Goal: Information Seeking & Learning: Find specific fact

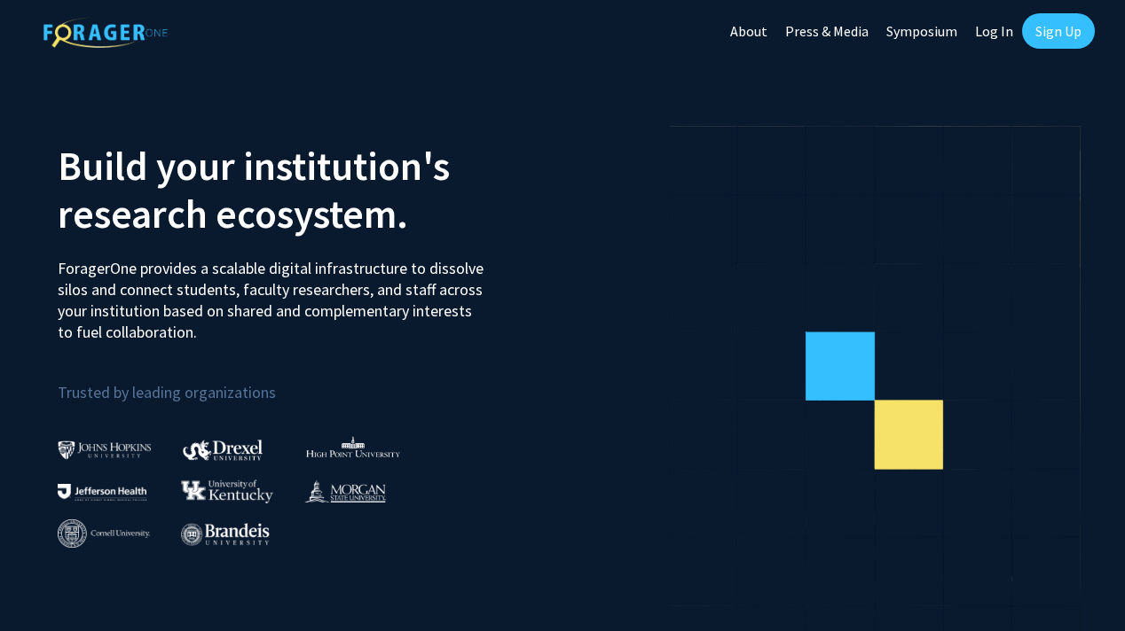
click at [1059, 27] on link "Sign Up" at bounding box center [1058, 30] width 73 height 35
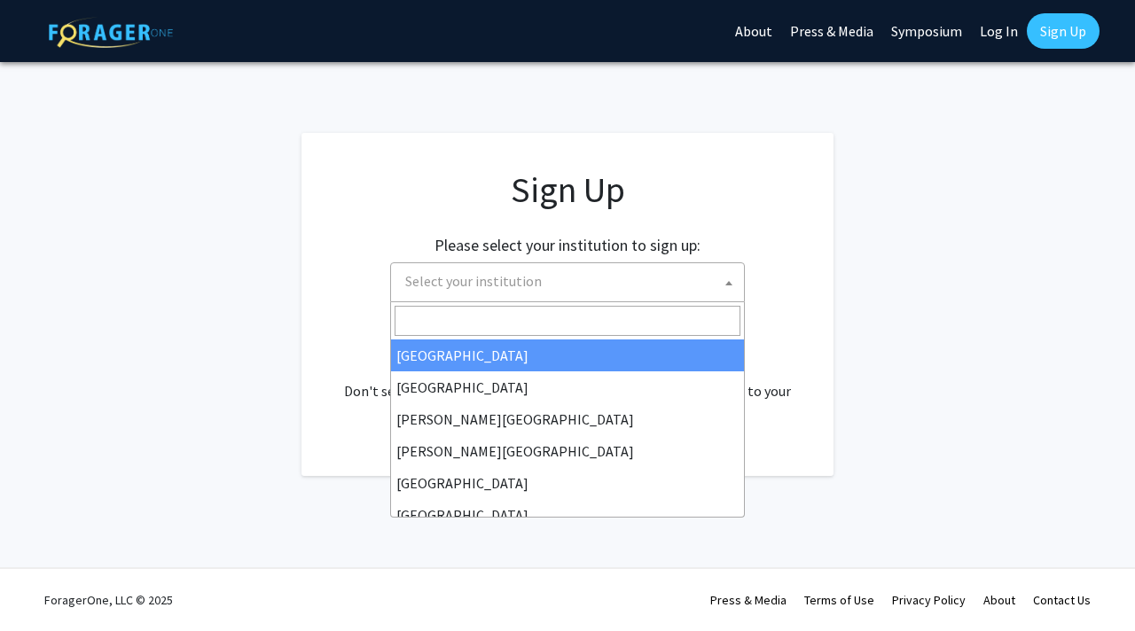
click at [550, 296] on span "Select your institution" at bounding box center [571, 281] width 346 height 36
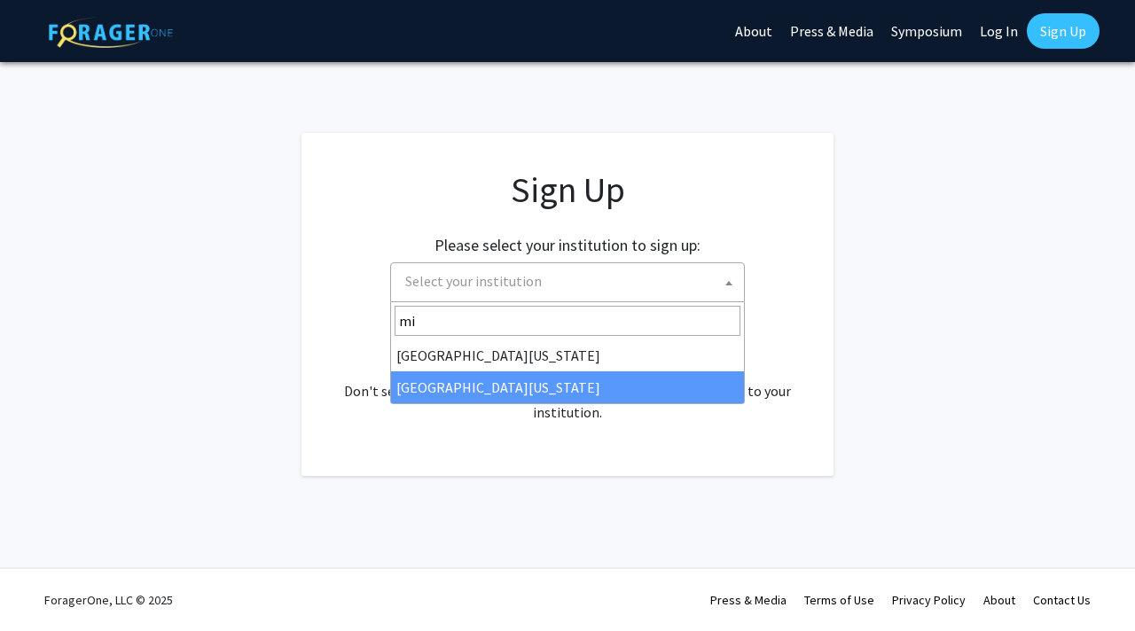
type input "mi"
select select "33"
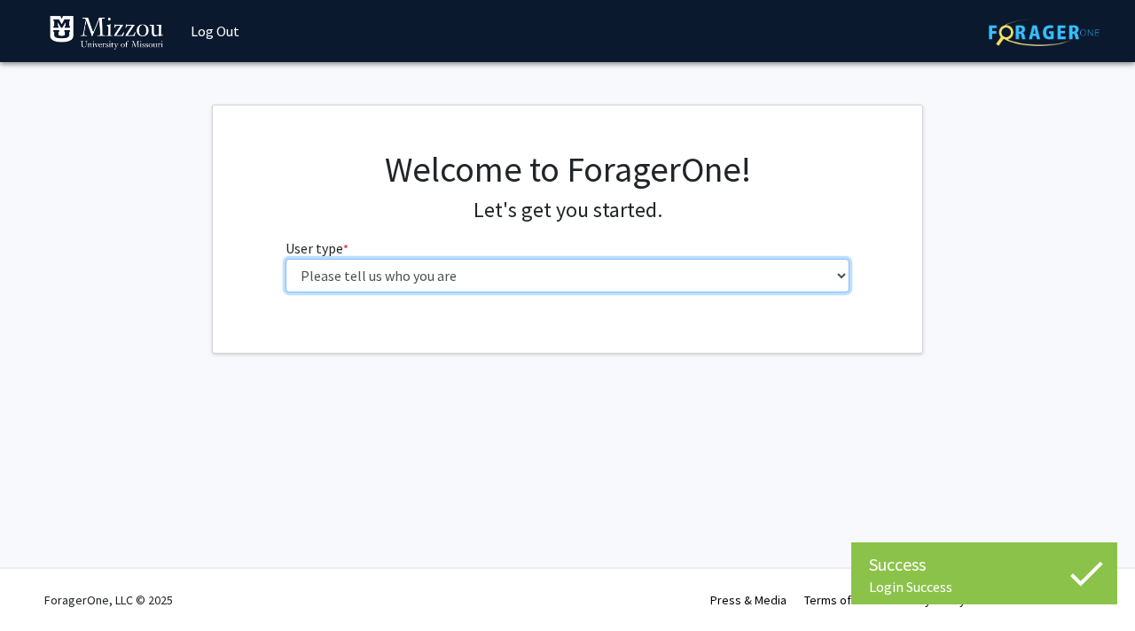
click at [586, 279] on select "Please tell us who you are Undergraduate Student Master's Student Doctoral Cand…" at bounding box center [568, 276] width 565 height 34
select select "1: undergrad"
click at [286, 259] on select "Please tell us who you are Undergraduate Student Master's Student Doctoral Cand…" at bounding box center [568, 276] width 565 height 34
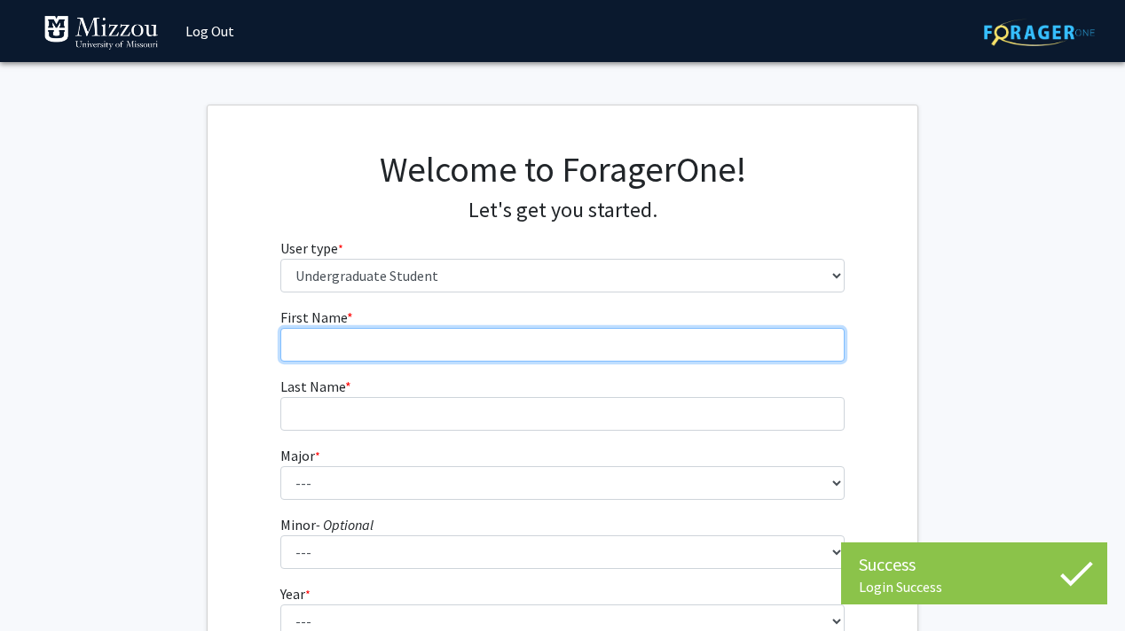
click at [415, 351] on input "First Name * required" at bounding box center [562, 345] width 565 height 34
type input "[PERSON_NAME]"
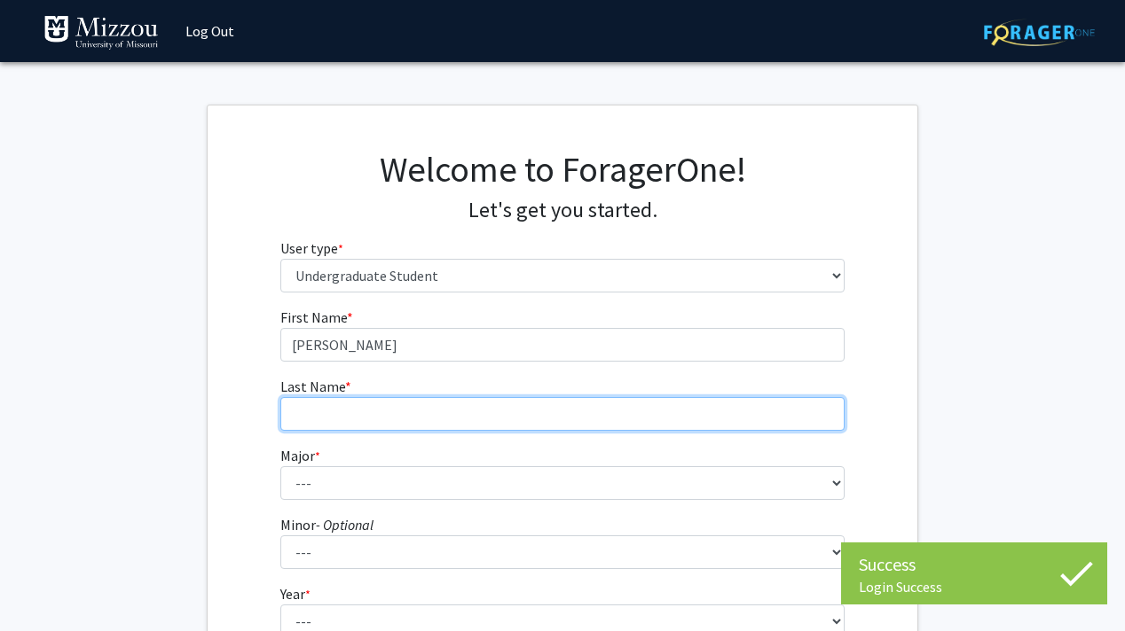
type input "[PERSON_NAME]"
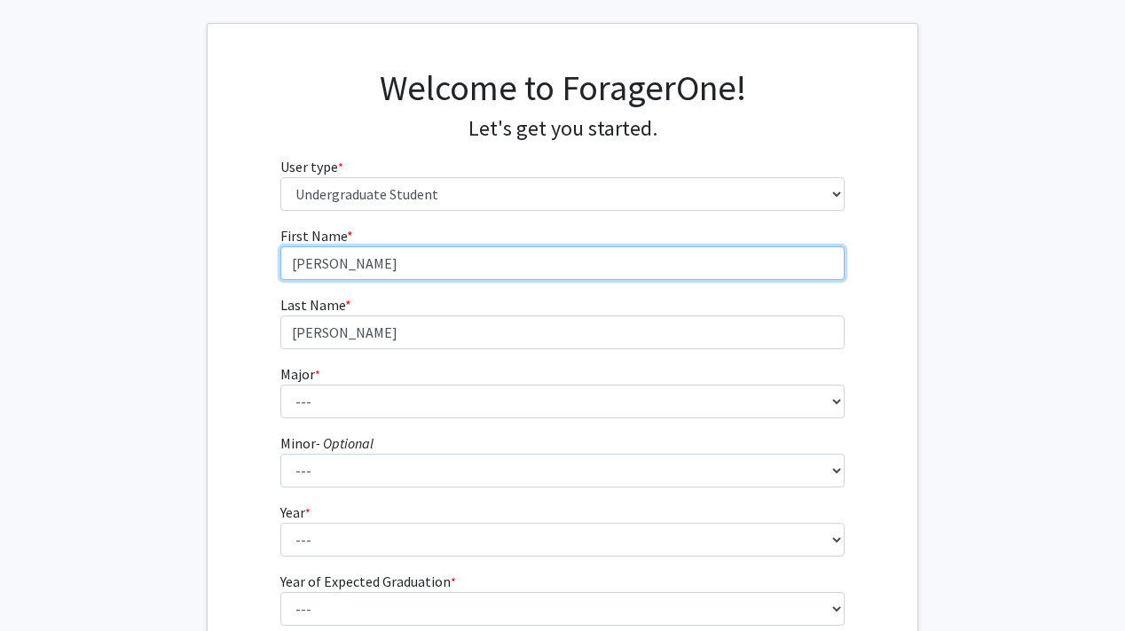
scroll to position [82, 0]
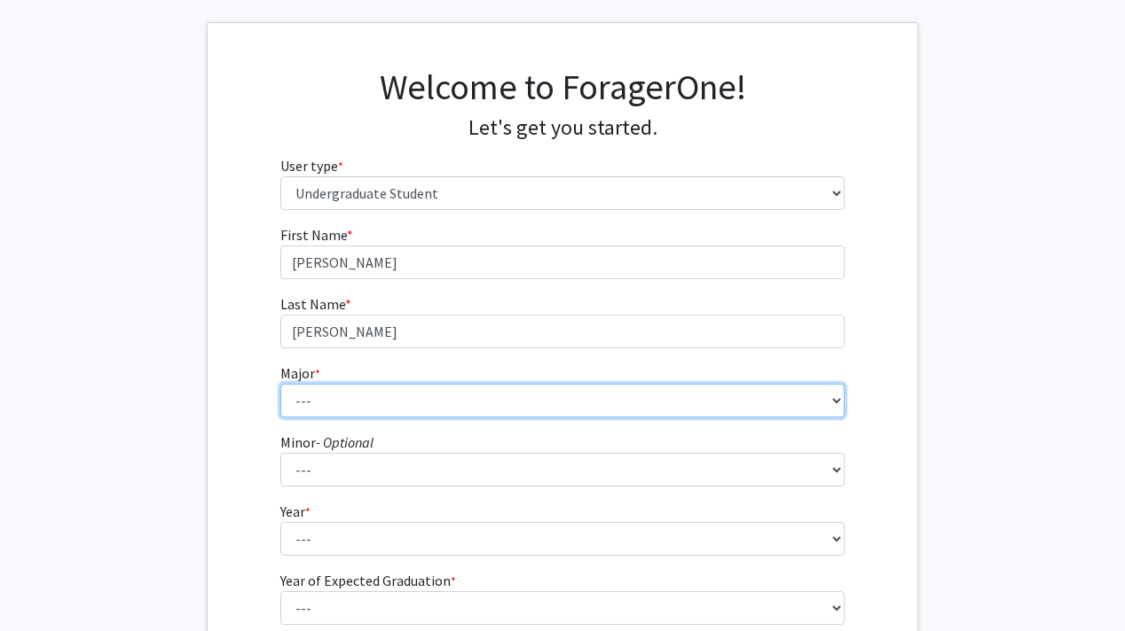
click at [396, 398] on select "--- Agribusiness Management Agricultural Education Agricultural Education: Comm…" at bounding box center [562, 401] width 565 height 34
select select "14: 2503"
click at [280, 384] on select "--- Agribusiness Management Agricultural Education Agricultural Education: Comm…" at bounding box center [562, 401] width 565 height 34
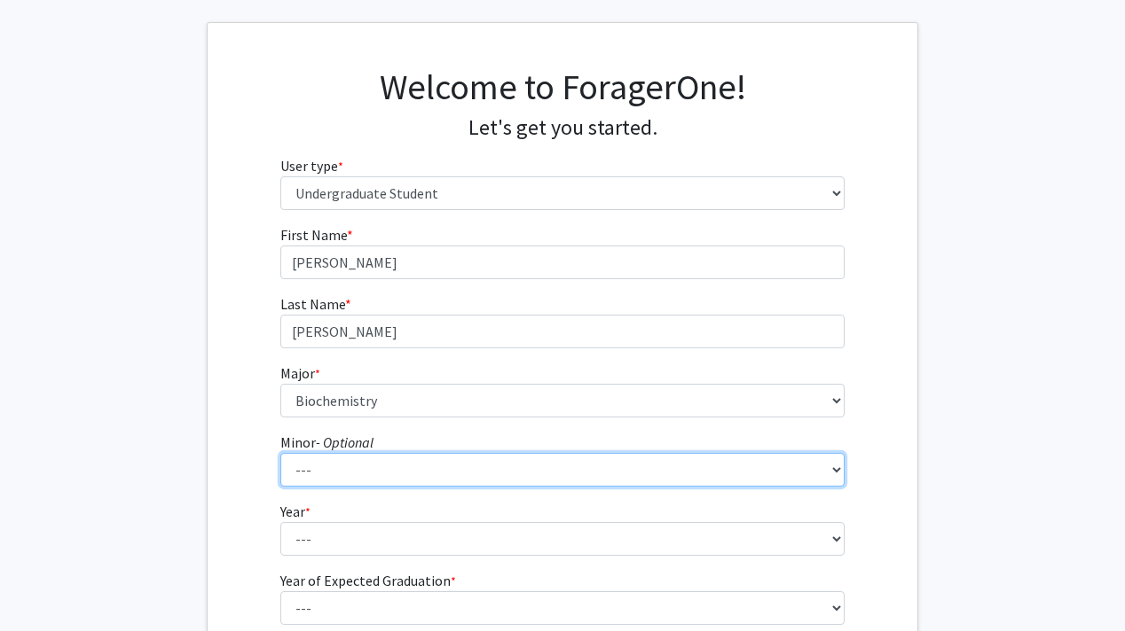
click at [316, 476] on select "--- Accountancy Aerospace Engineering Aerospace Studies Agribusiness Management…" at bounding box center [562, 470] width 565 height 34
select select "67: 2023"
click at [280, 453] on select "--- Accountancy Aerospace Engineering Aerospace Studies Agribusiness Management…" at bounding box center [562, 470] width 565 height 34
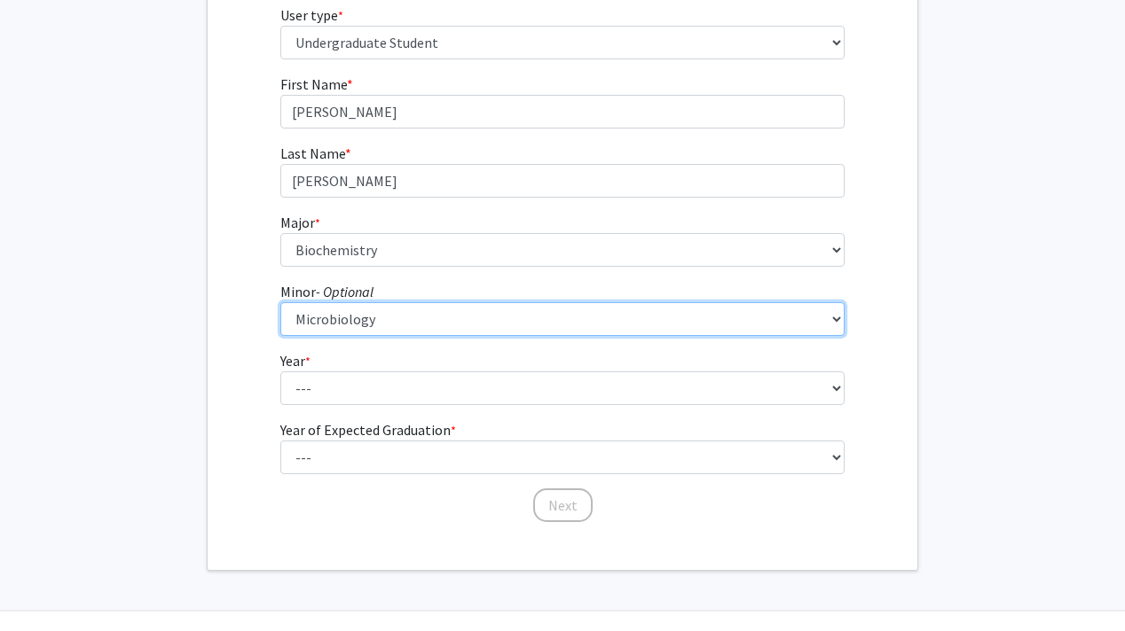
scroll to position [235, 0]
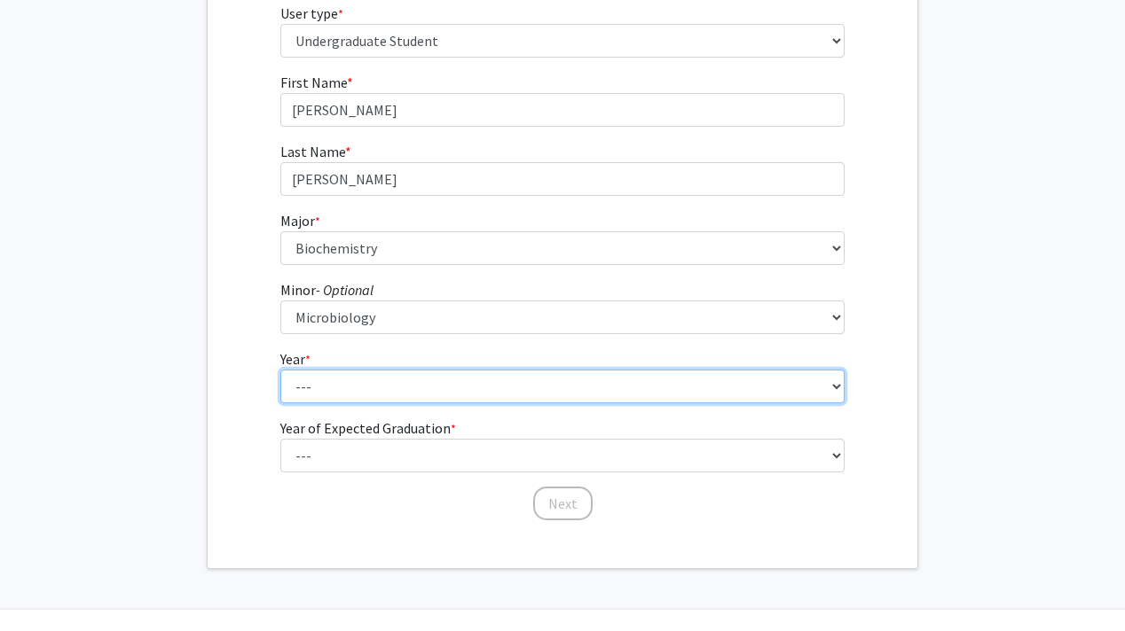
click at [334, 386] on select "--- First-year Sophomore Junior Senior Postbaccalaureate Certificate" at bounding box center [562, 387] width 565 height 34
select select "2: sophomore"
click at [280, 370] on select "--- First-year Sophomore Junior Senior Postbaccalaureate Certificate" at bounding box center [562, 387] width 565 height 34
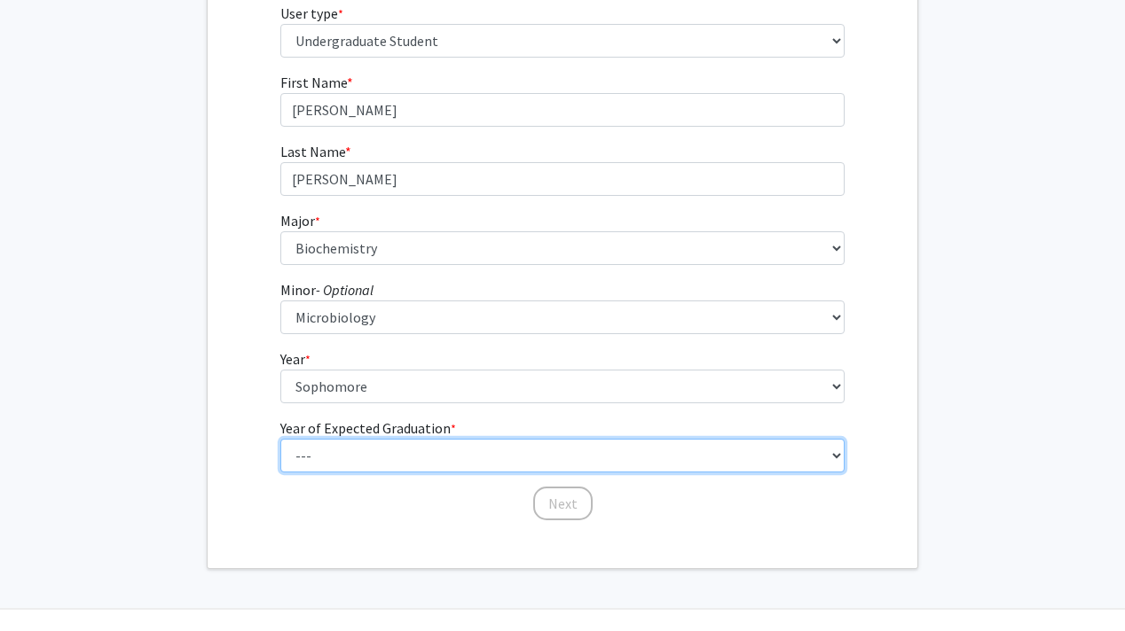
click at [342, 451] on select "--- 2025 2026 2027 2028 2029 2030 2031 2032 2033 2034" at bounding box center [562, 456] width 565 height 34
select select "4: 2028"
click at [280, 439] on select "--- 2025 2026 2027 2028 2029 2030 2031 2032 2033 2034" at bounding box center [562, 456] width 565 height 34
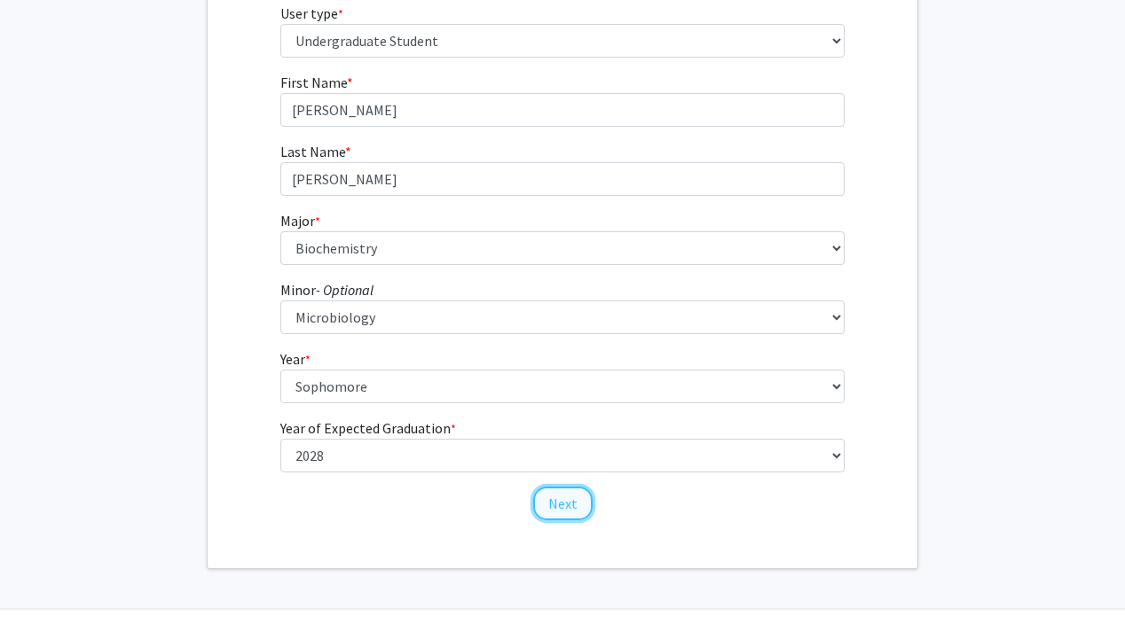
click at [555, 512] on button "Next" at bounding box center [562, 504] width 59 height 34
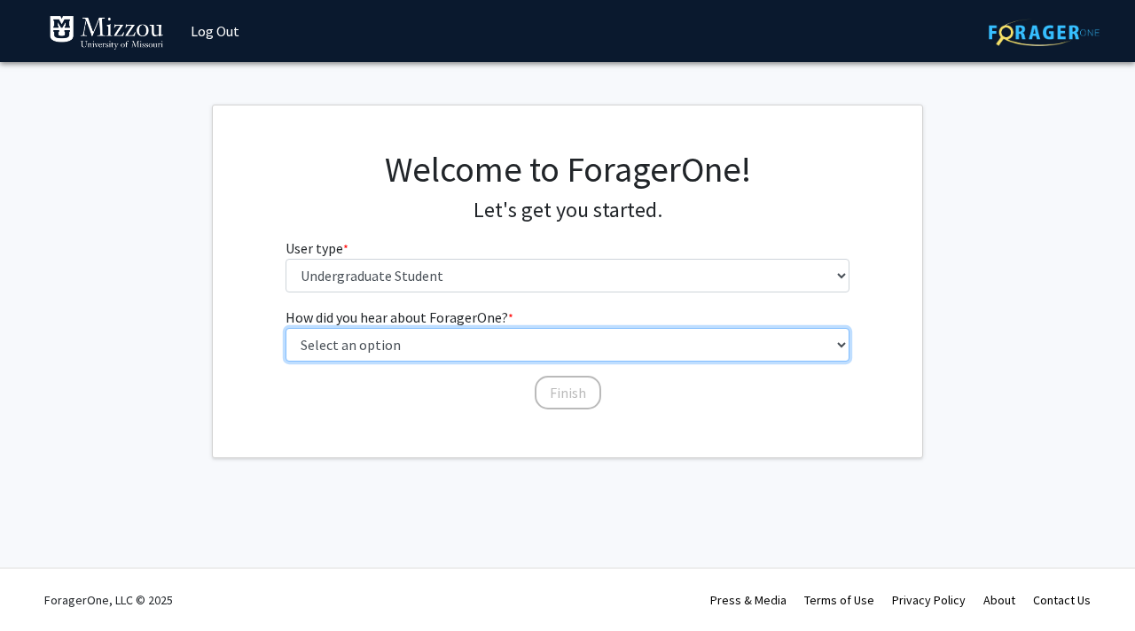
click at [472, 352] on select "Select an option Peer/student recommendation Faculty/staff recommendation Unive…" at bounding box center [568, 345] width 565 height 34
select select "2: faculty_recommendation"
click at [286, 328] on select "Select an option Peer/student recommendation Faculty/staff recommendation Unive…" at bounding box center [568, 345] width 565 height 34
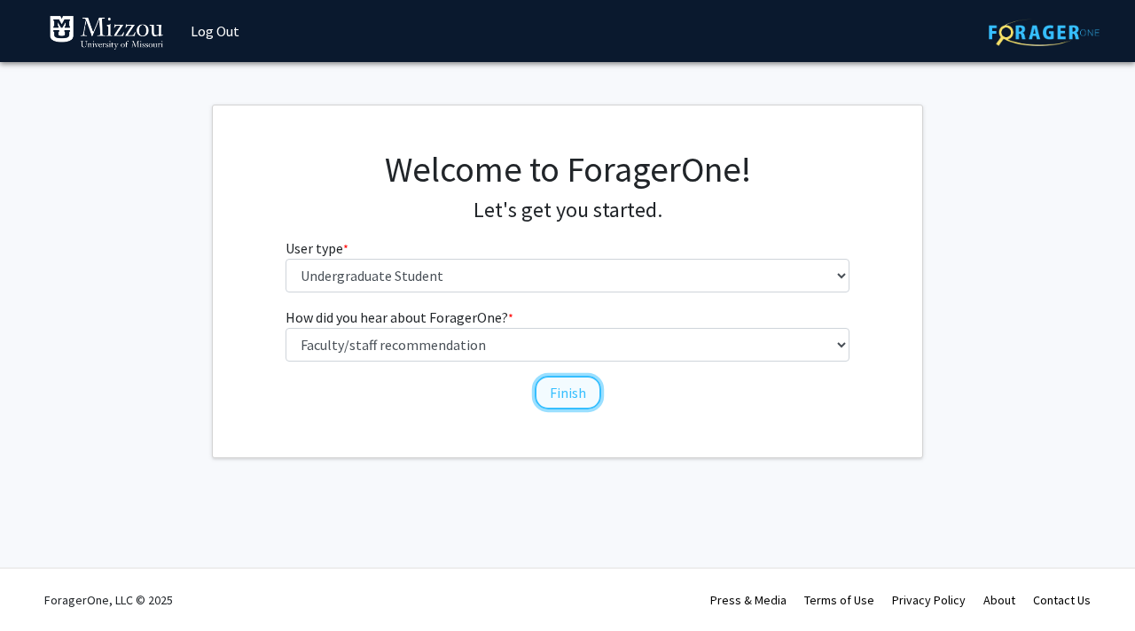
click at [550, 396] on button "Finish" at bounding box center [568, 393] width 67 height 34
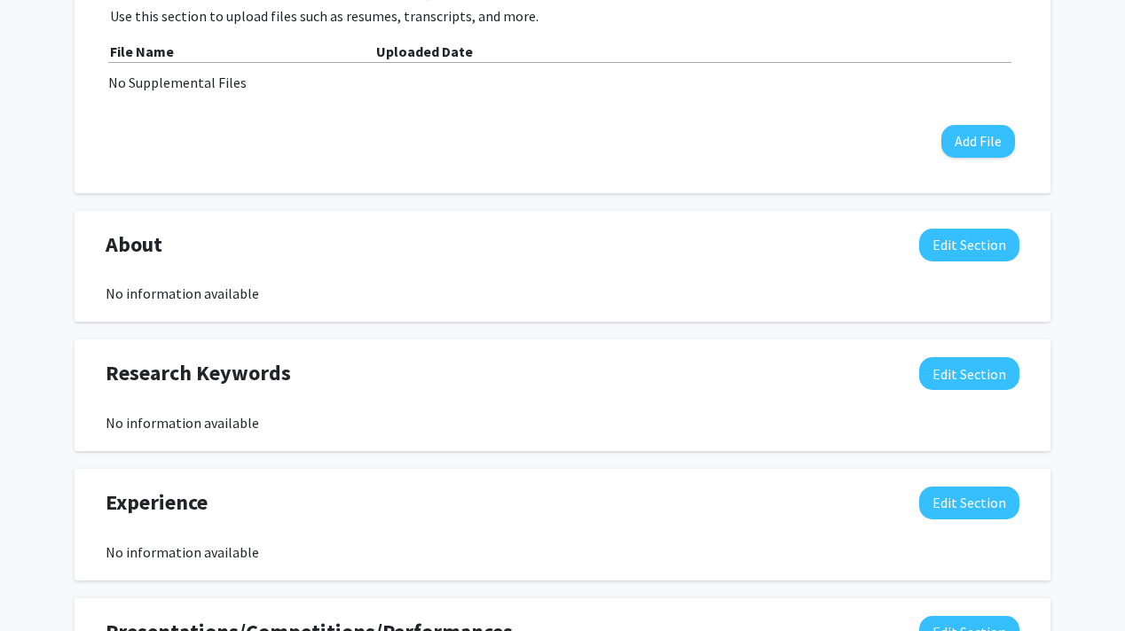
scroll to position [630, 0]
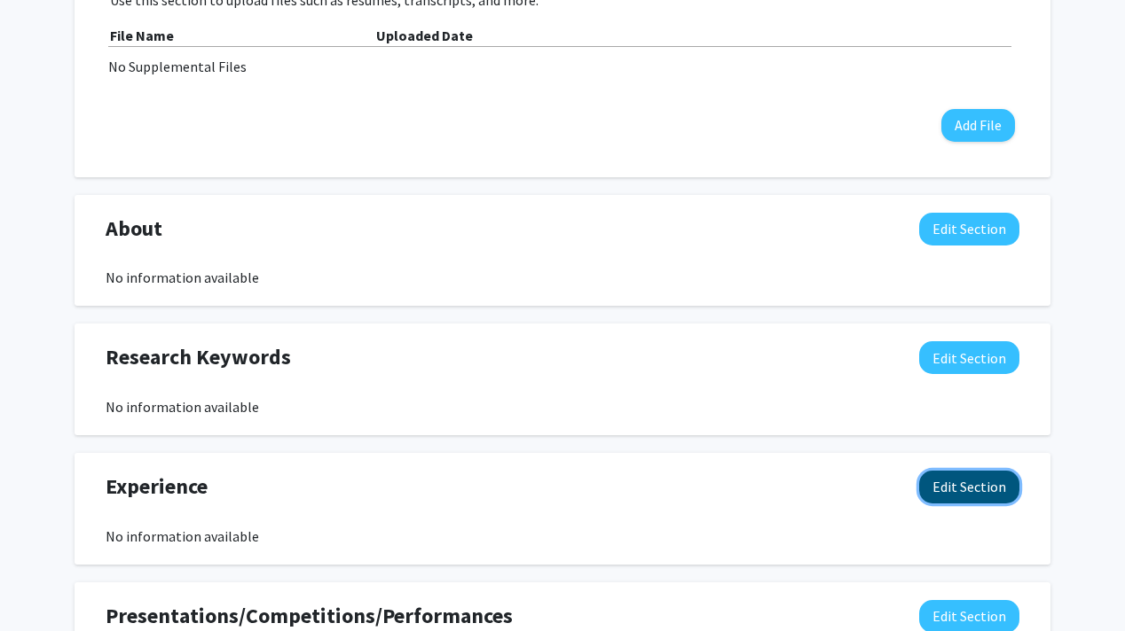
click at [949, 484] on button "Edit Section" at bounding box center [969, 487] width 100 height 33
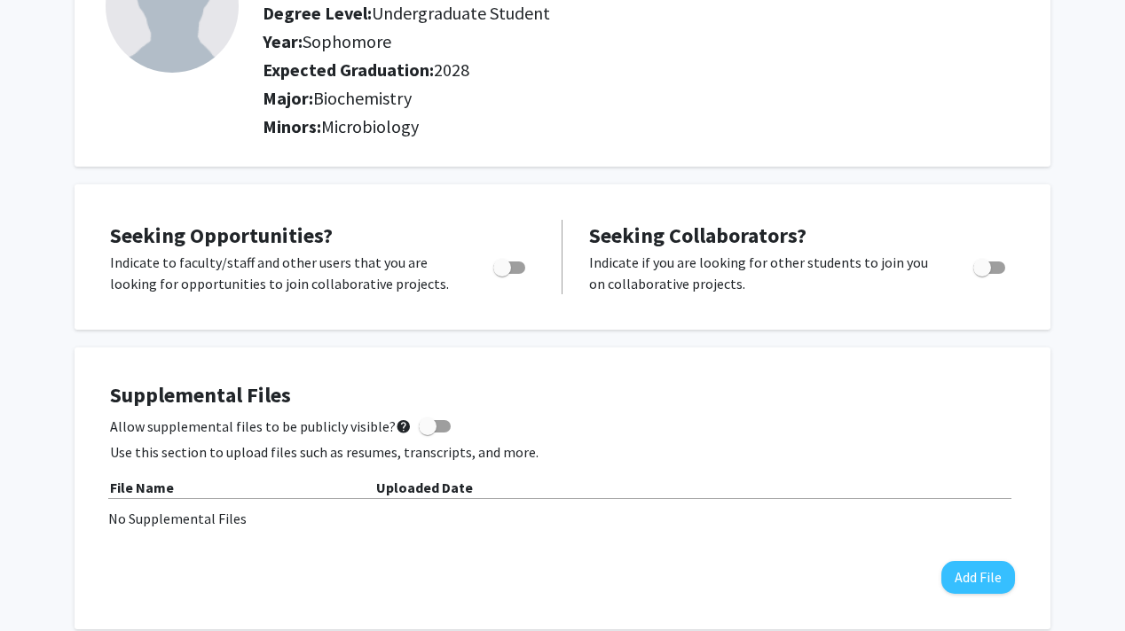
scroll to position [0, 0]
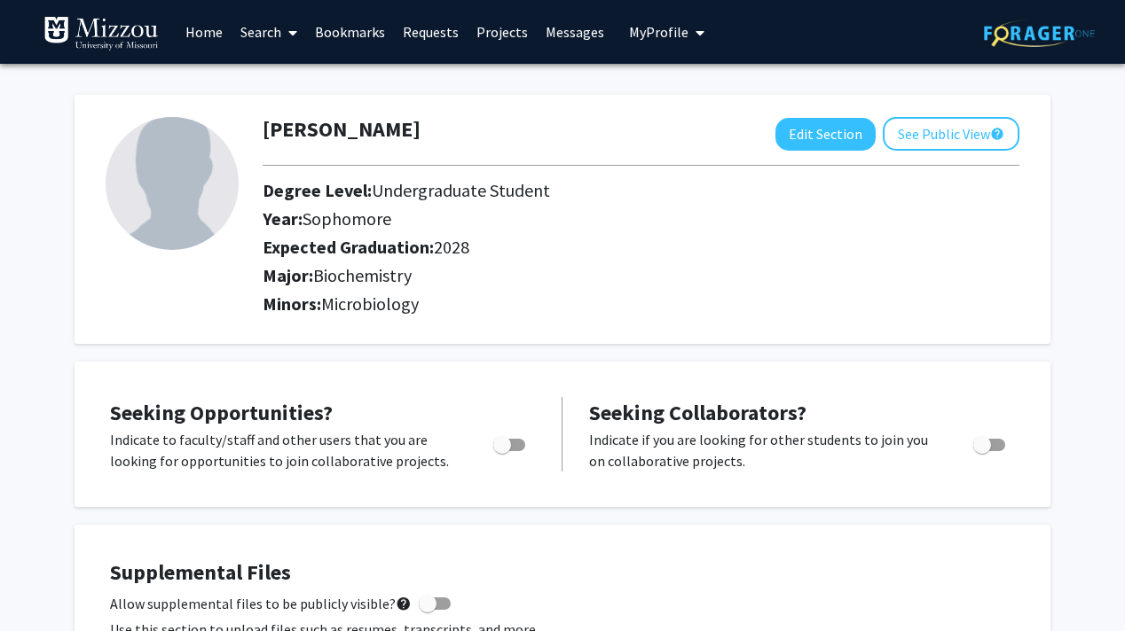
click at [271, 30] on link "Search" at bounding box center [268, 32] width 75 height 62
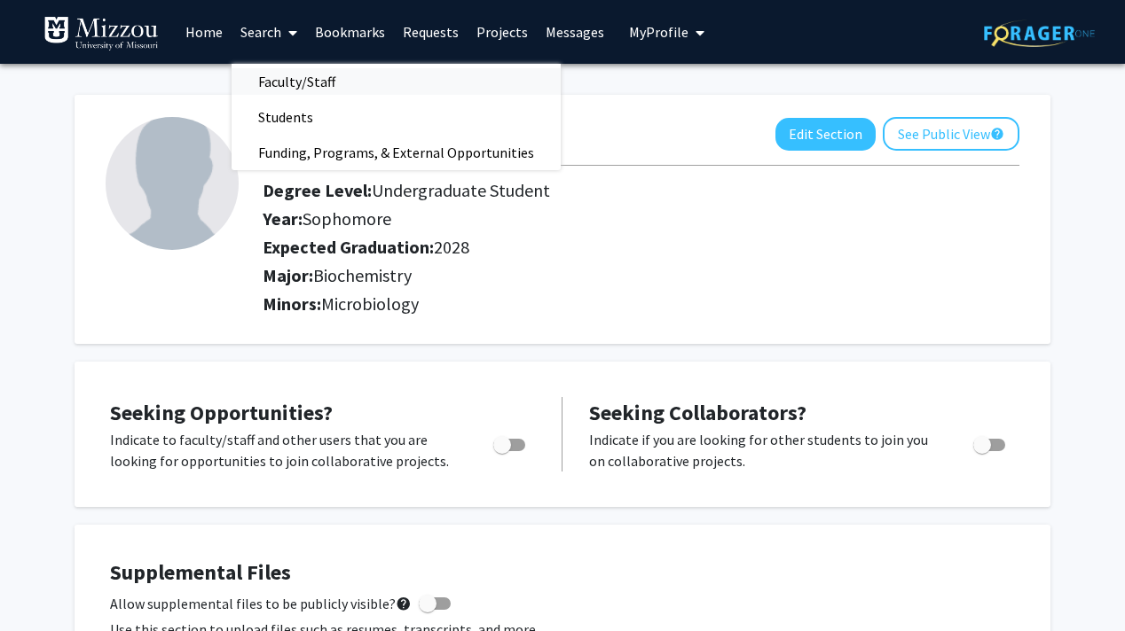
click at [298, 75] on span "Faculty/Staff" at bounding box center [296, 81] width 130 height 35
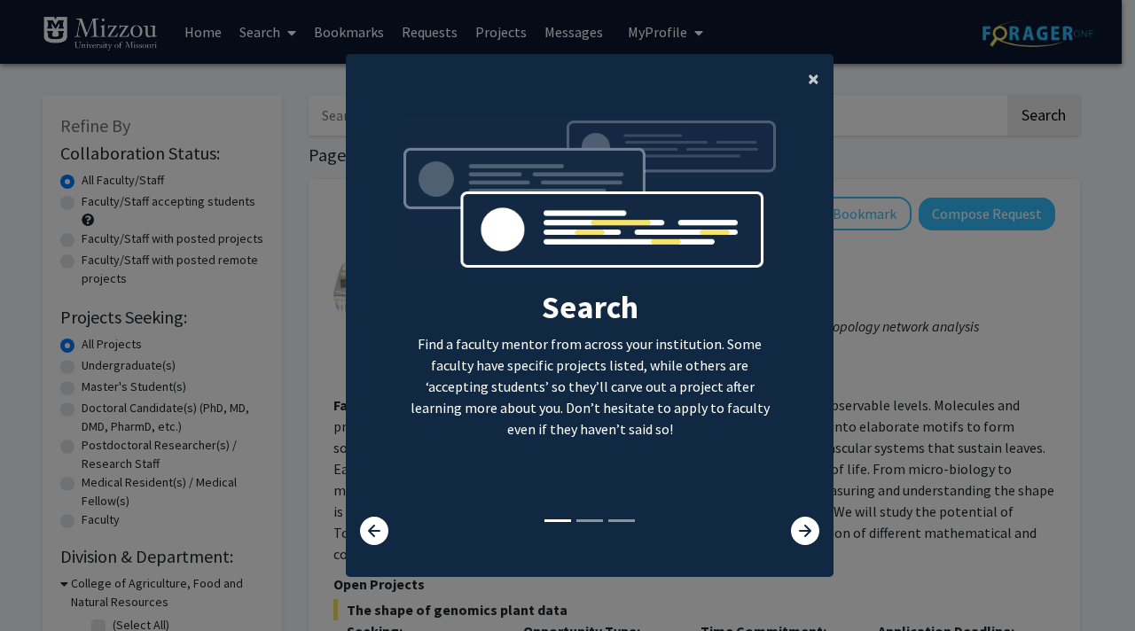
click at [815, 79] on button "×" at bounding box center [814, 79] width 40 height 50
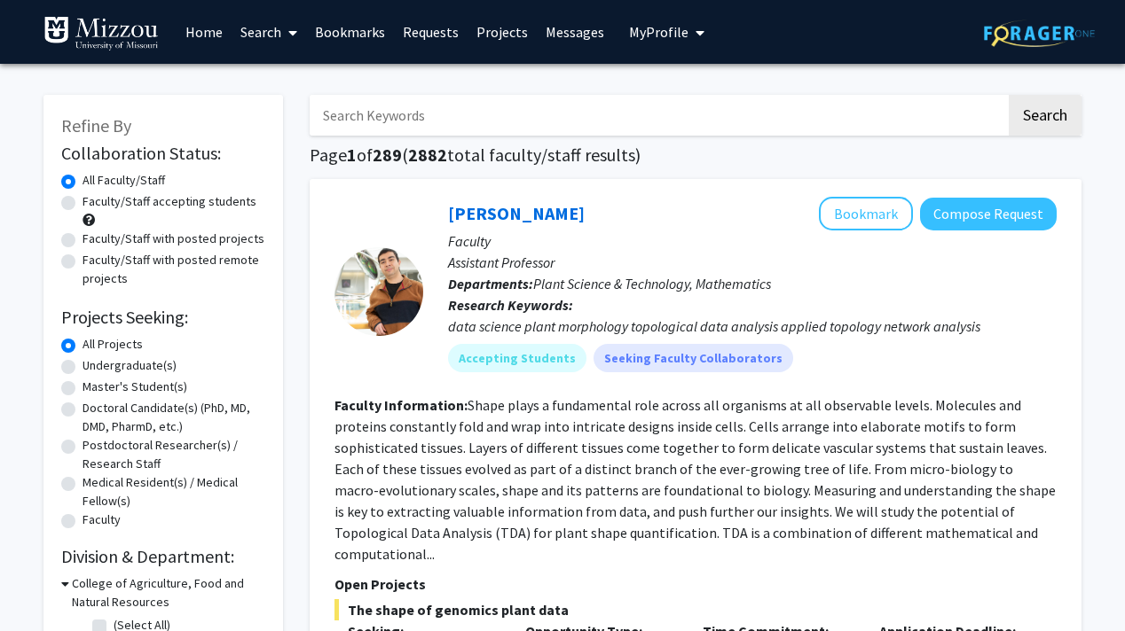
click at [631, 121] on input "Search Keywords" at bounding box center [658, 115] width 696 height 41
type input "[MEDICAL_DATA]"
click at [1008, 95] on button "Search" at bounding box center [1044, 115] width 73 height 41
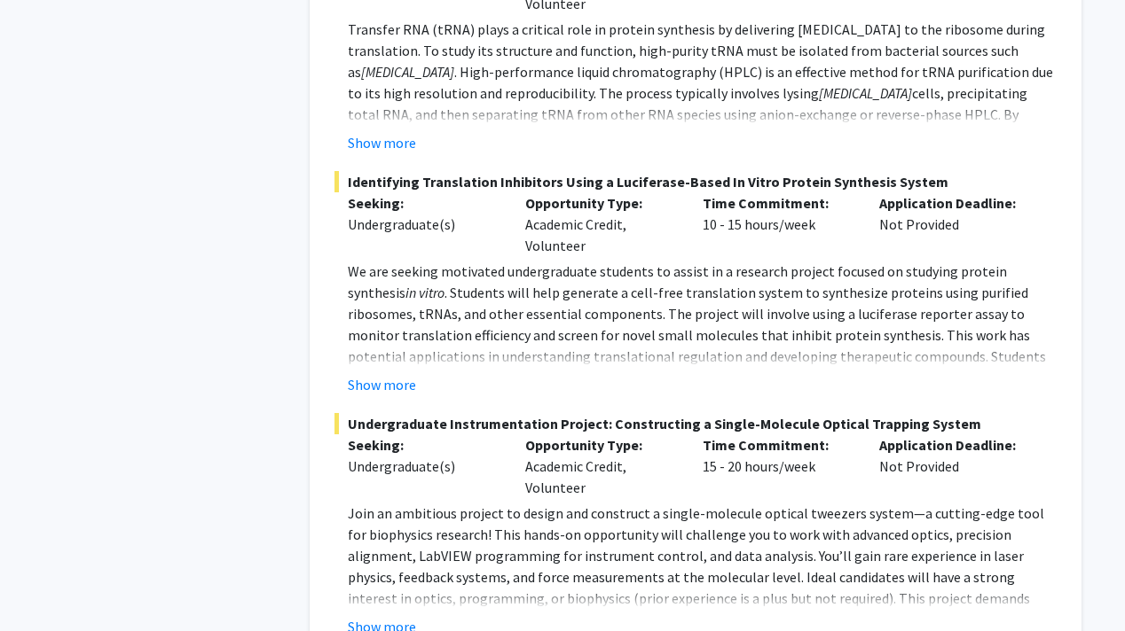
scroll to position [4153, 0]
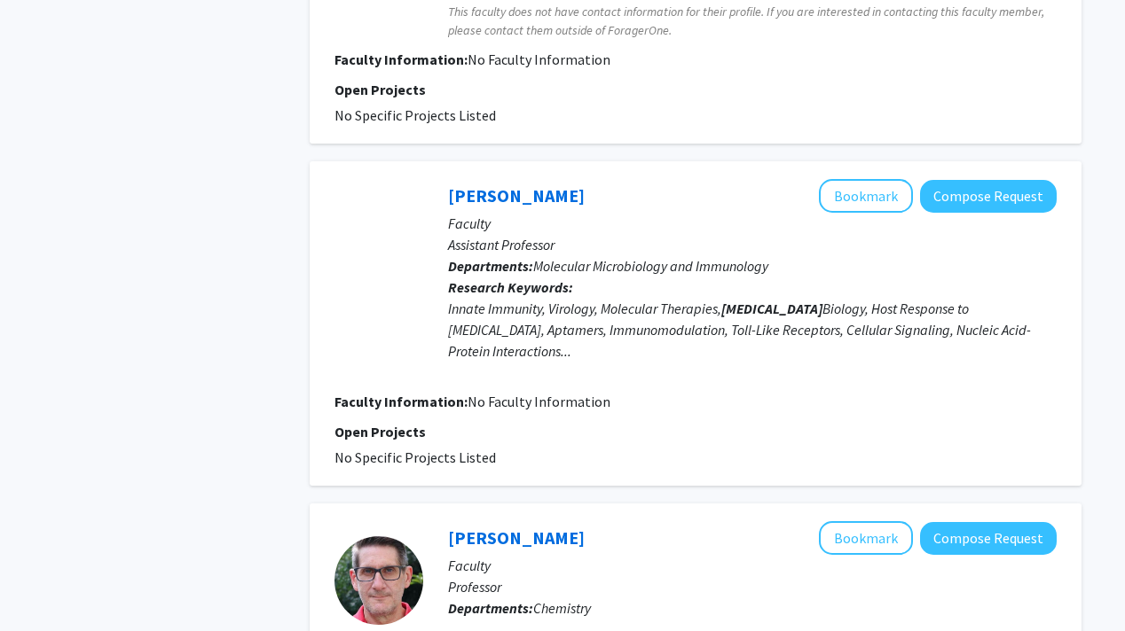
scroll to position [1913, 0]
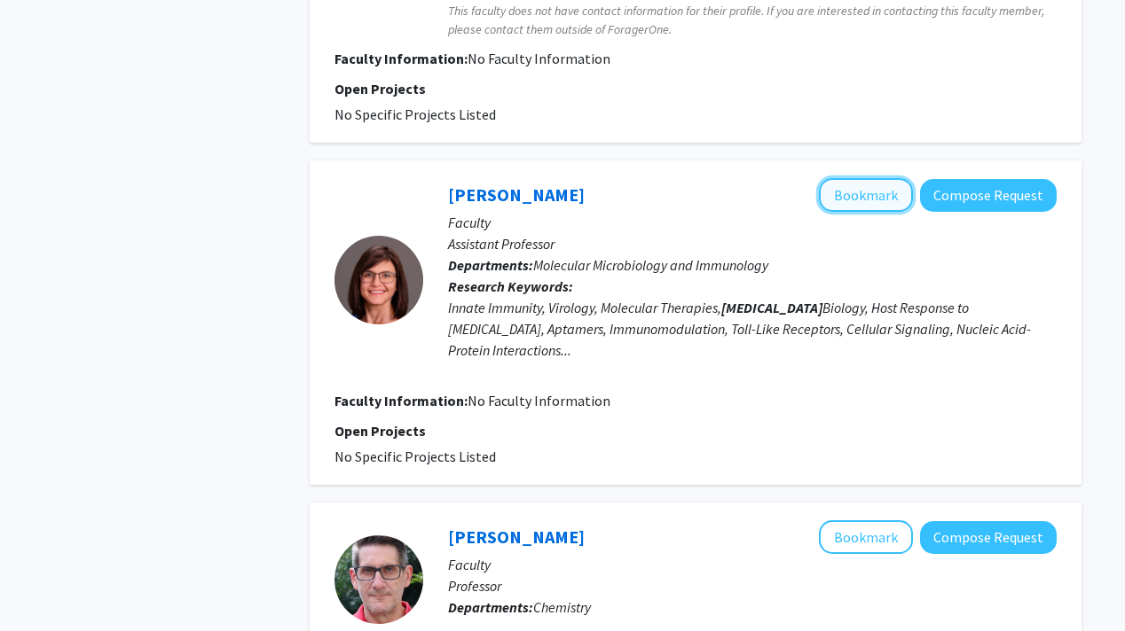
click at [832, 200] on button "Bookmark" at bounding box center [866, 195] width 94 height 34
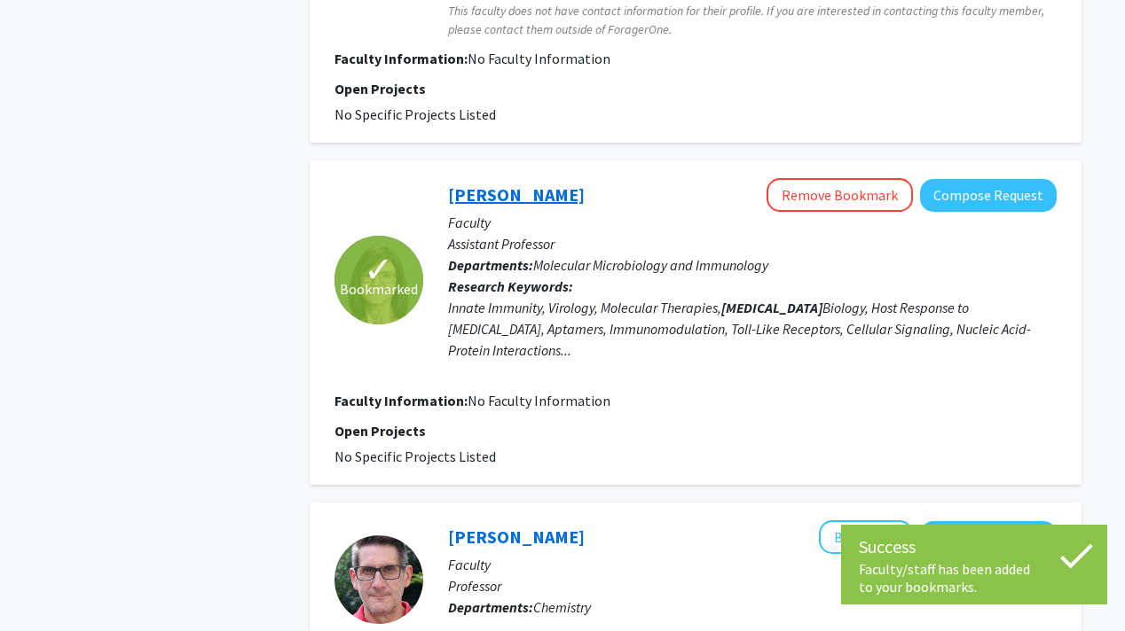
click at [498, 200] on link "[PERSON_NAME]" at bounding box center [516, 195] width 137 height 22
